Goal: Information Seeking & Learning: Learn about a topic

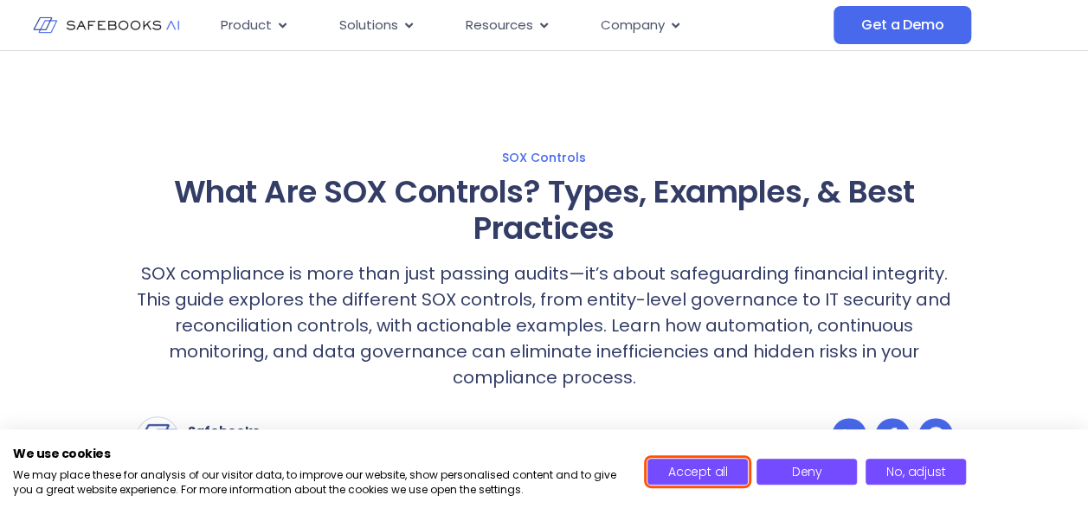
scroll to position [18, 0]
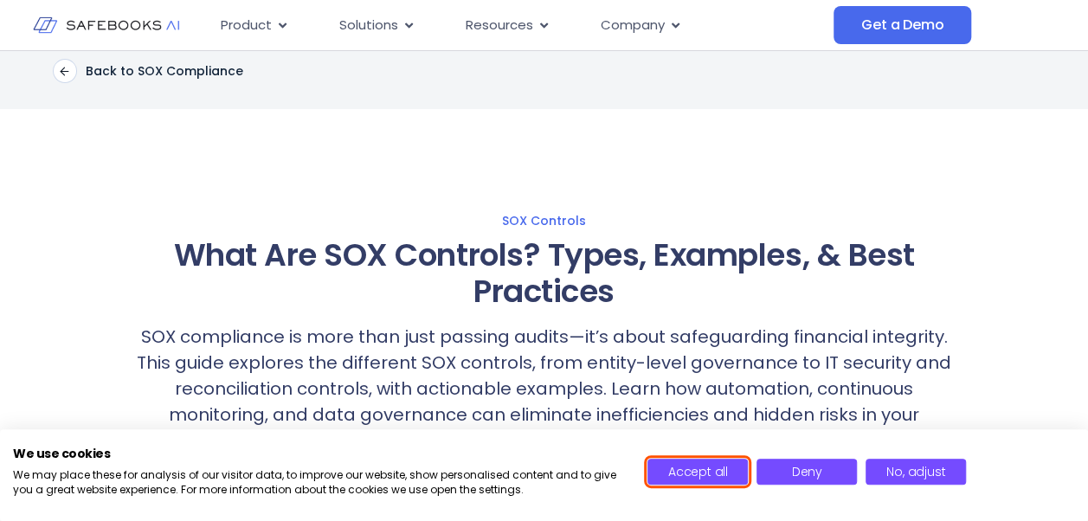
click at [662, 476] on button "Accept all" at bounding box center [698, 472] width 100 height 26
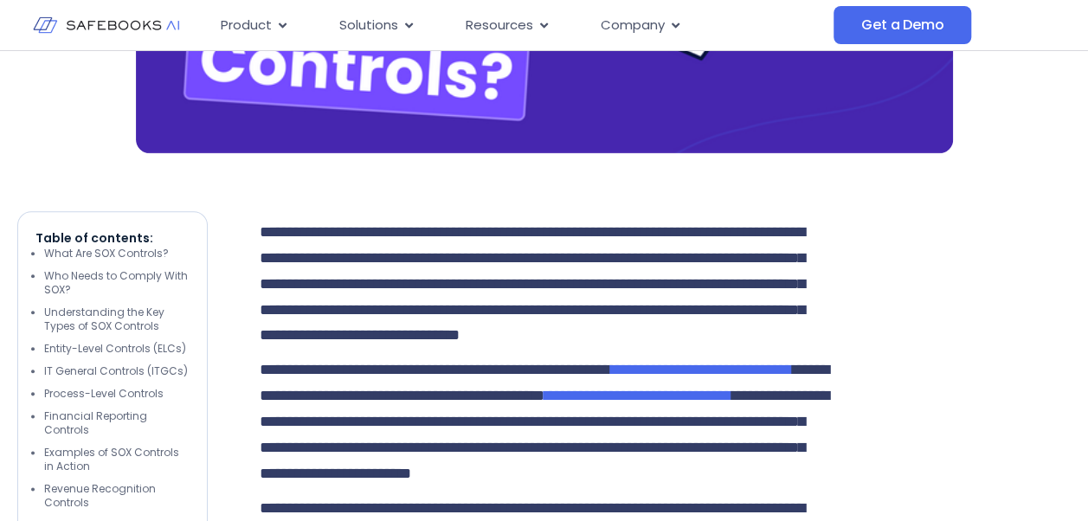
scroll to position [831, 0]
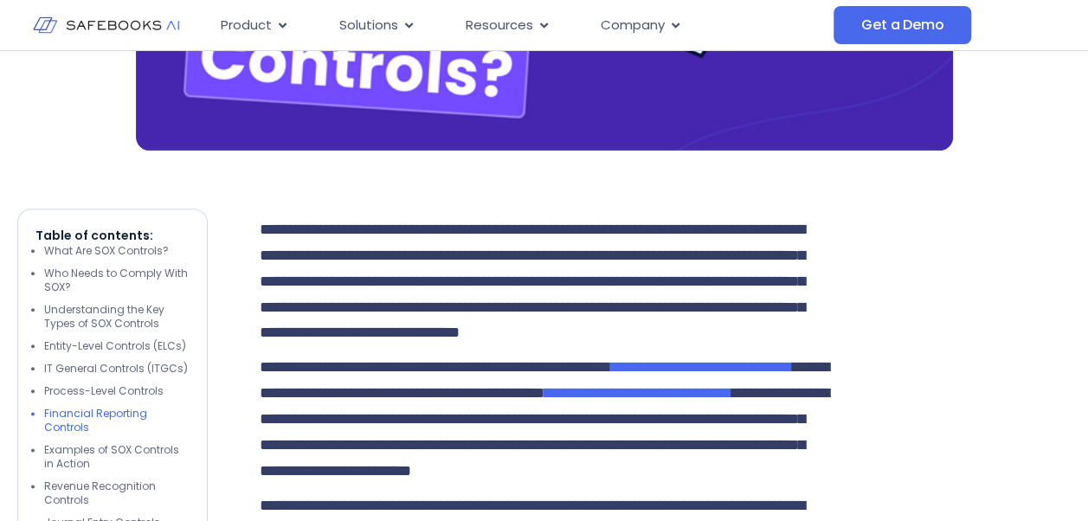
click at [151, 417] on li "Financial Reporting Controls" at bounding box center [116, 421] width 145 height 28
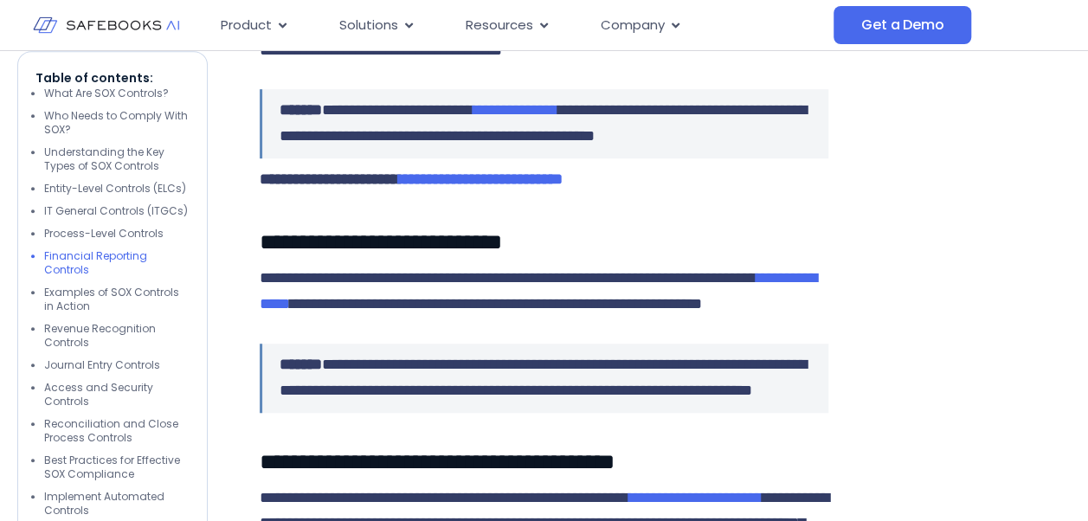
scroll to position [3735, 0]
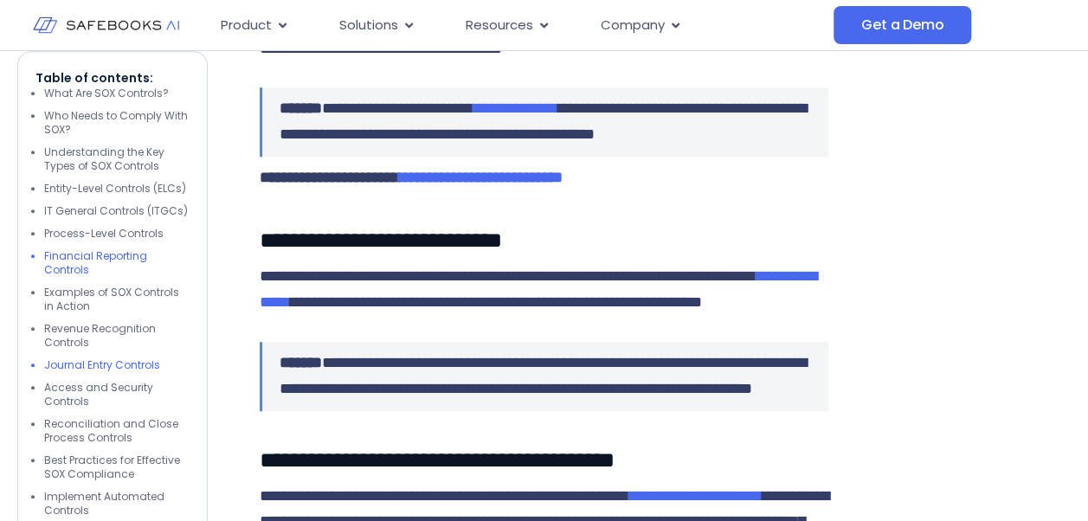
click at [147, 358] on li "Journal Entry Controls" at bounding box center [116, 365] width 145 height 14
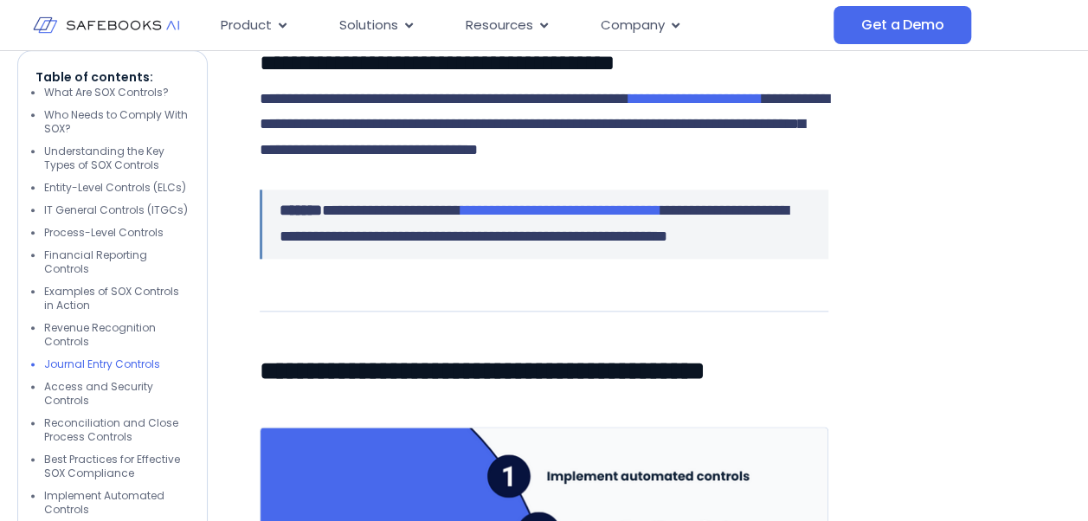
scroll to position [4193, 0]
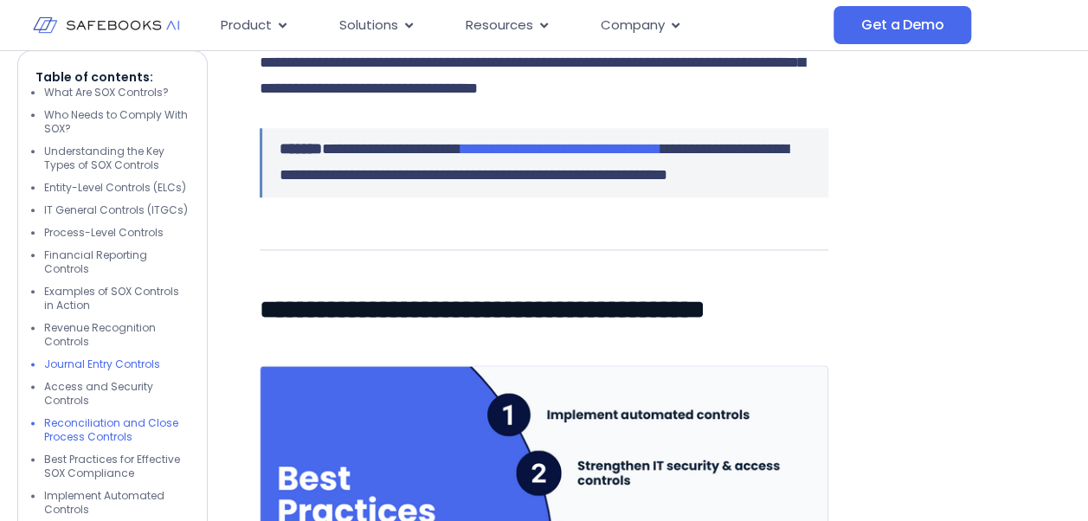
click at [135, 417] on li "Reconciliation and Close Process Controls" at bounding box center [116, 431] width 145 height 28
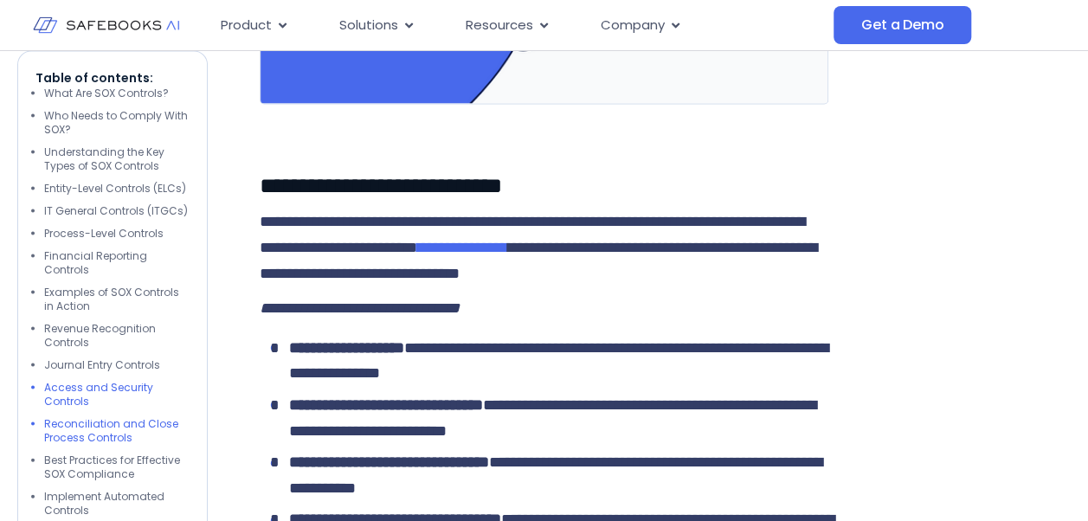
scroll to position [4857, 0]
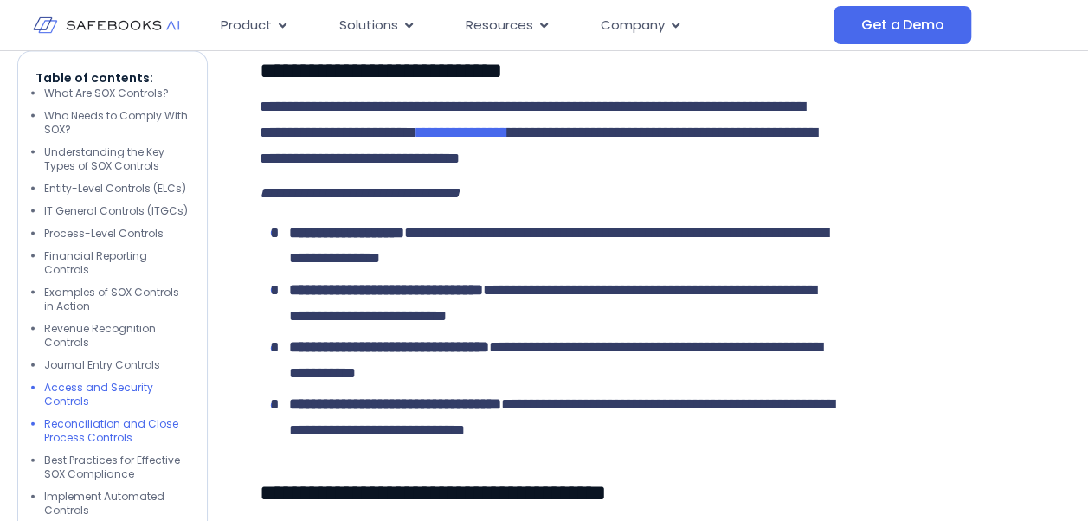
click at [140, 385] on li "Access and Security Controls" at bounding box center [116, 395] width 145 height 28
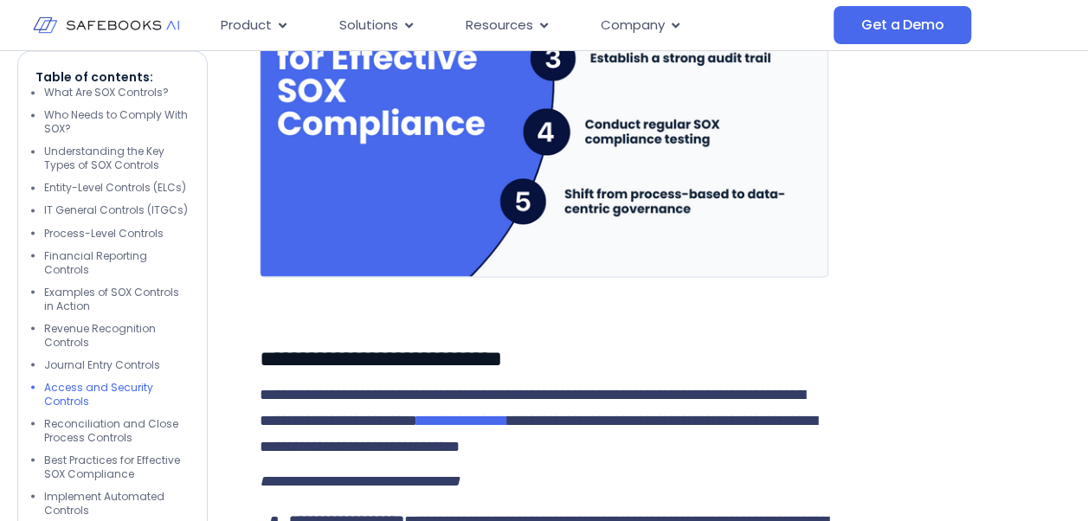
scroll to position [4676, 0]
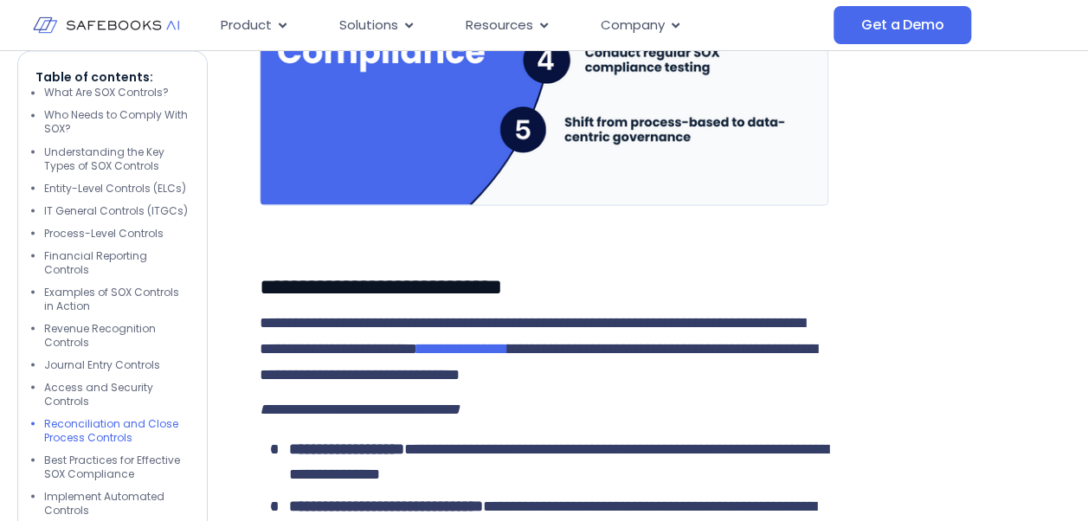
scroll to position [4745, 0]
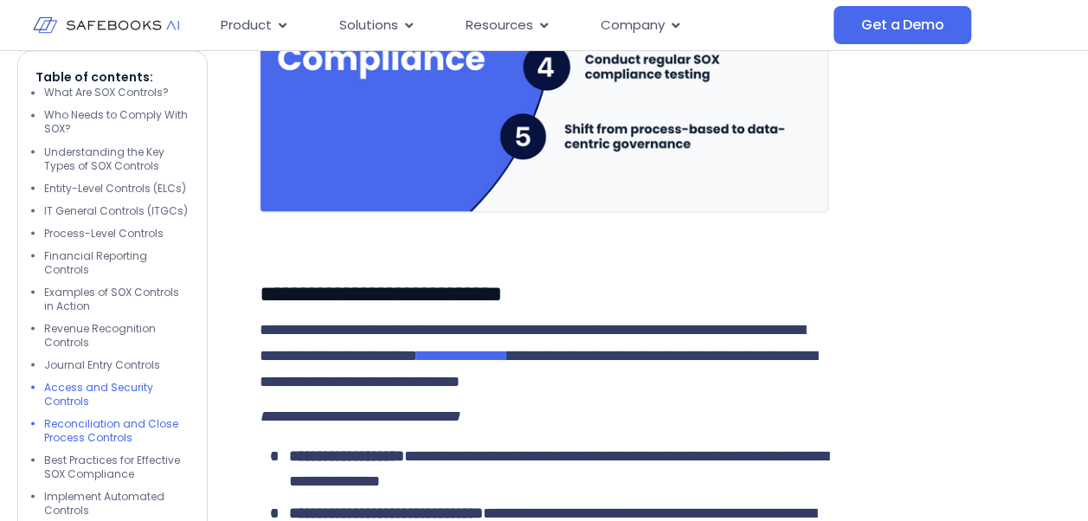
click at [144, 417] on li "Reconciliation and Close Process Controls" at bounding box center [116, 431] width 145 height 28
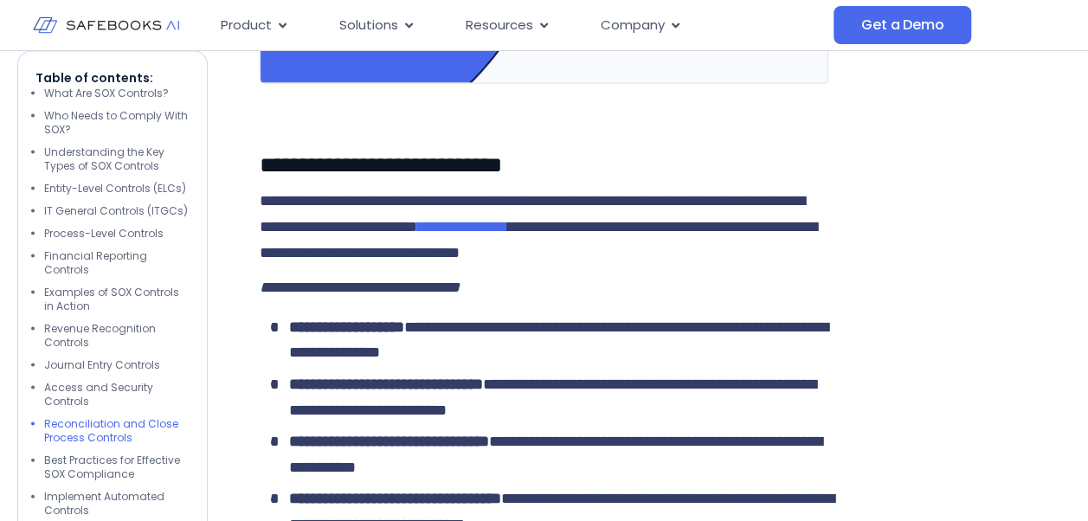
scroll to position [4941, 0]
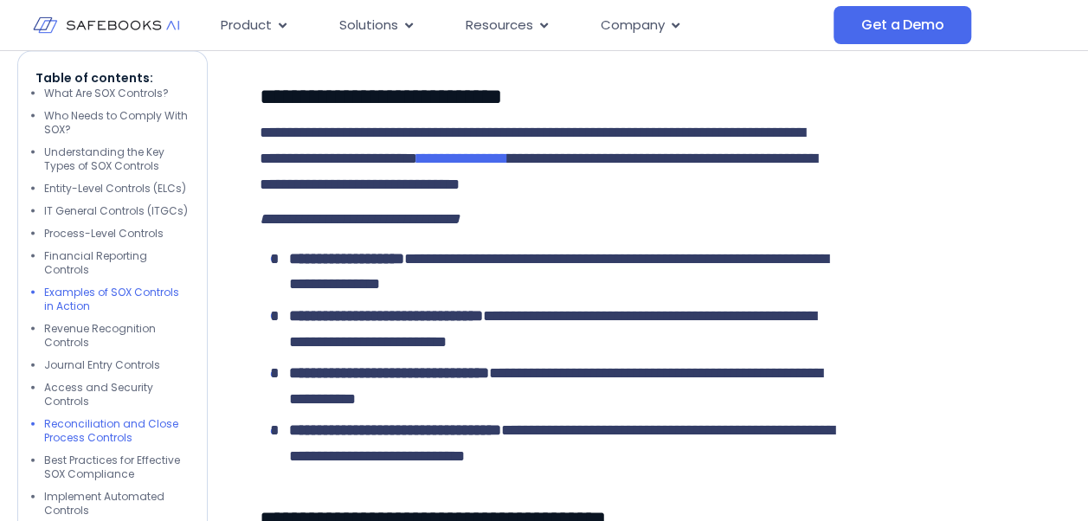
click at [99, 286] on li "Examples of SOX Controls in Action" at bounding box center [116, 300] width 145 height 28
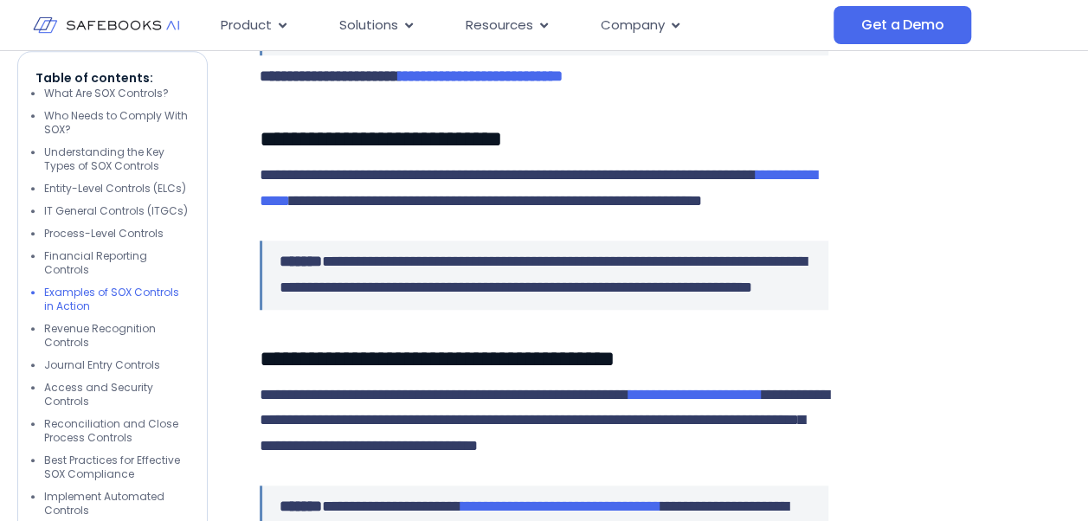
scroll to position [3804, 0]
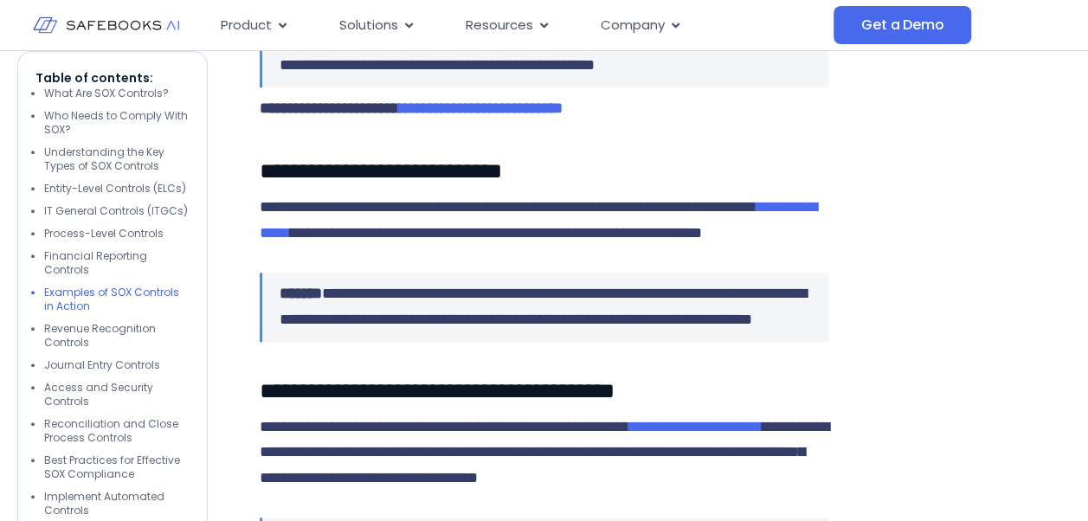
click at [42, 389] on ul "What Are SOX Controls? Who Needs to Comply With SOX? Understanding the Key Type…" at bounding box center [112, 432] width 154 height 691
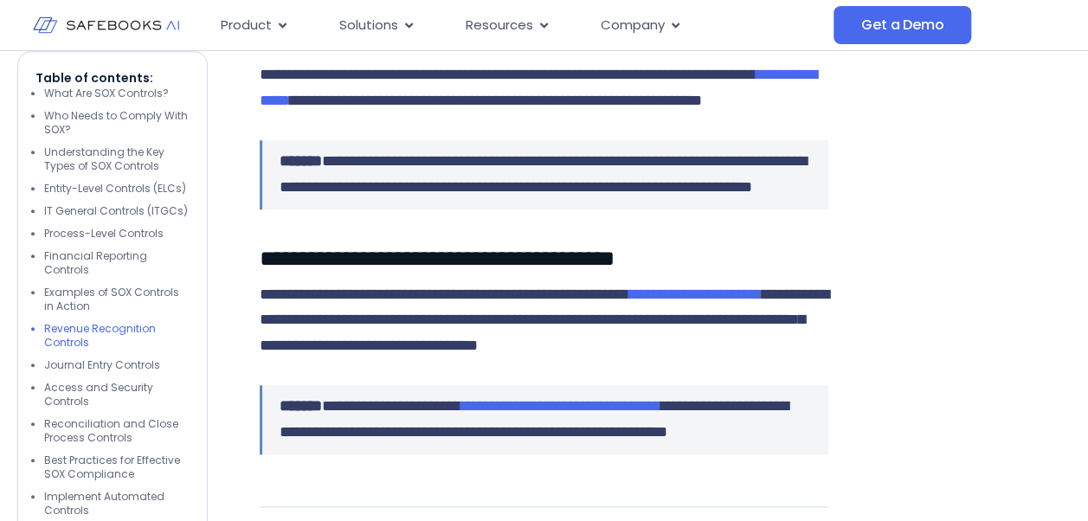
scroll to position [3935, 0]
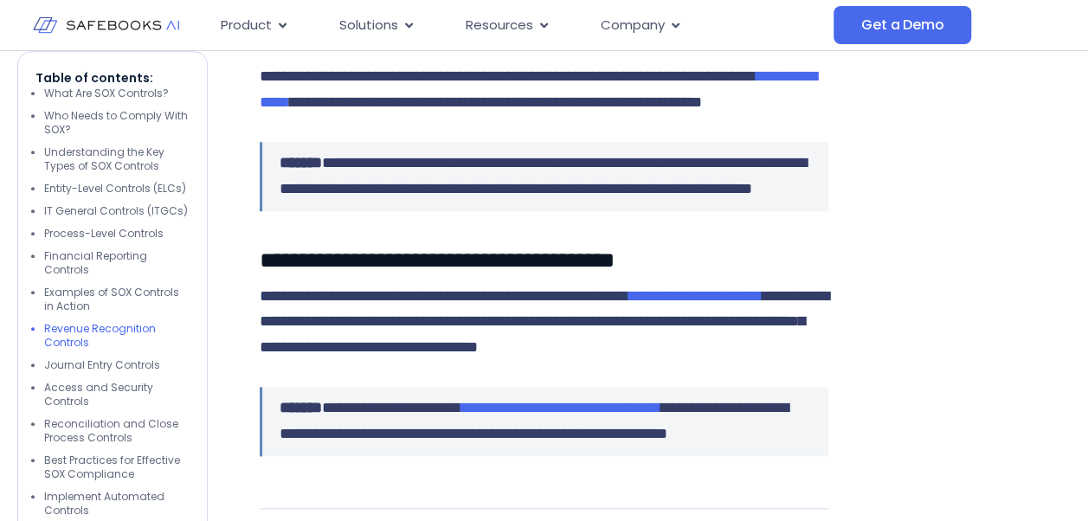
click at [159, 436] on ul "What Are SOX Controls? Who Needs to Comply With SOX? Understanding the Key Type…" at bounding box center [112, 432] width 154 height 691
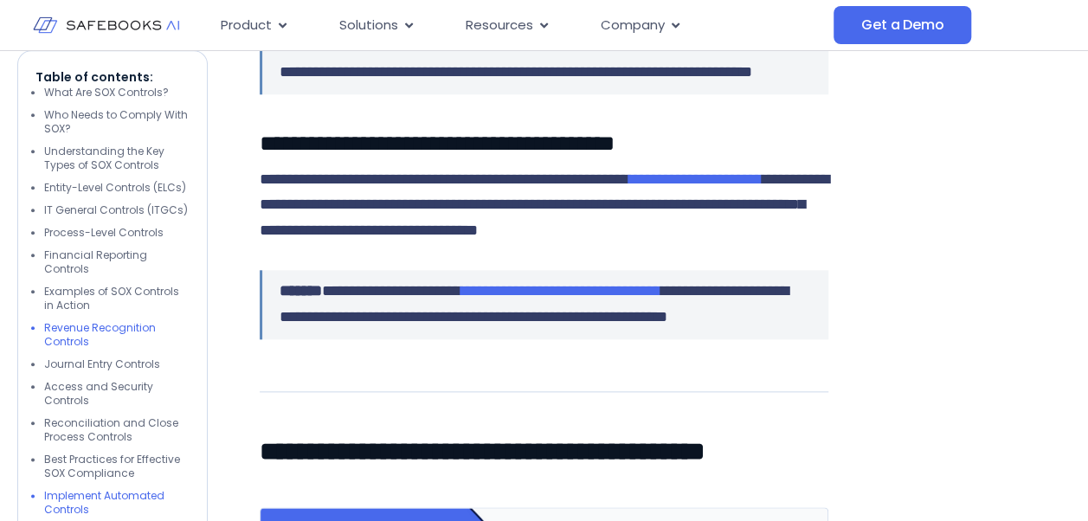
scroll to position [4053, 0]
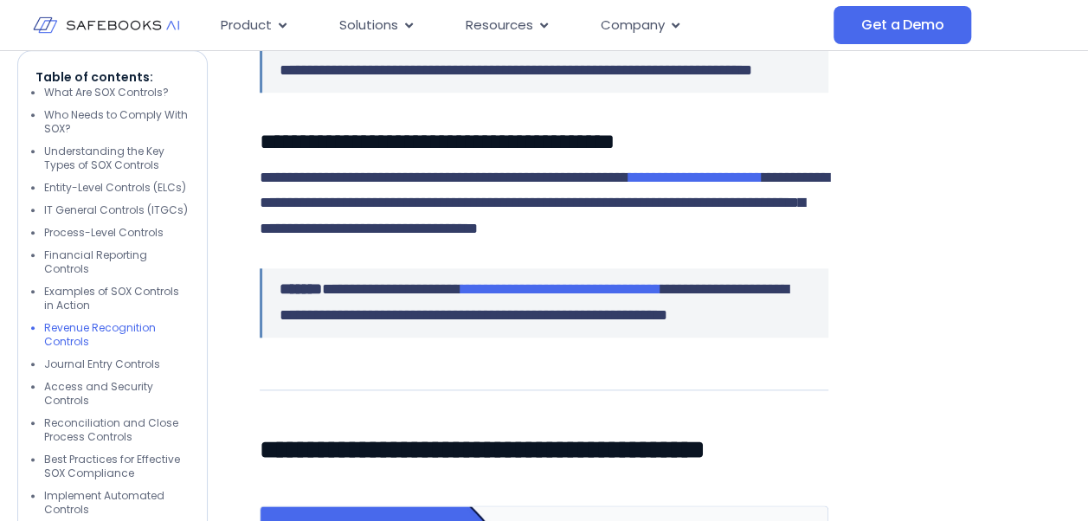
click at [28, 493] on div "Table of contents: What Are SOX Controls? Who Needs to Comply With SOX? Underst…" at bounding box center [112, 423] width 190 height 744
click at [40, 467] on ul "What Are SOX Controls? Who Needs to Comply With SOX? Understanding the Key Type…" at bounding box center [112, 432] width 154 height 691
click at [73, 111] on li "Who Needs to Comply With SOX?" at bounding box center [116, 123] width 145 height 28
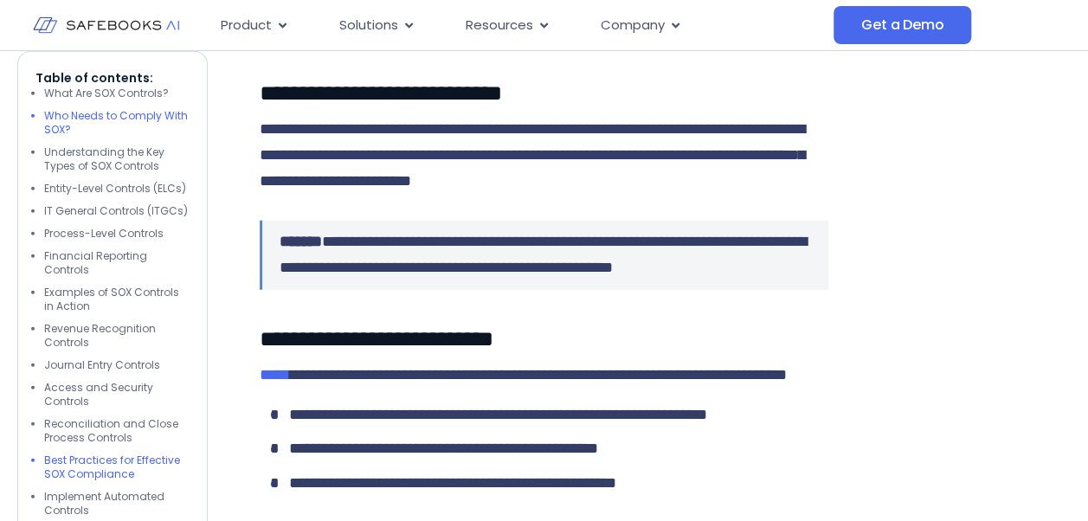
scroll to position [2181, 0]
